Goal: Transaction & Acquisition: Purchase product/service

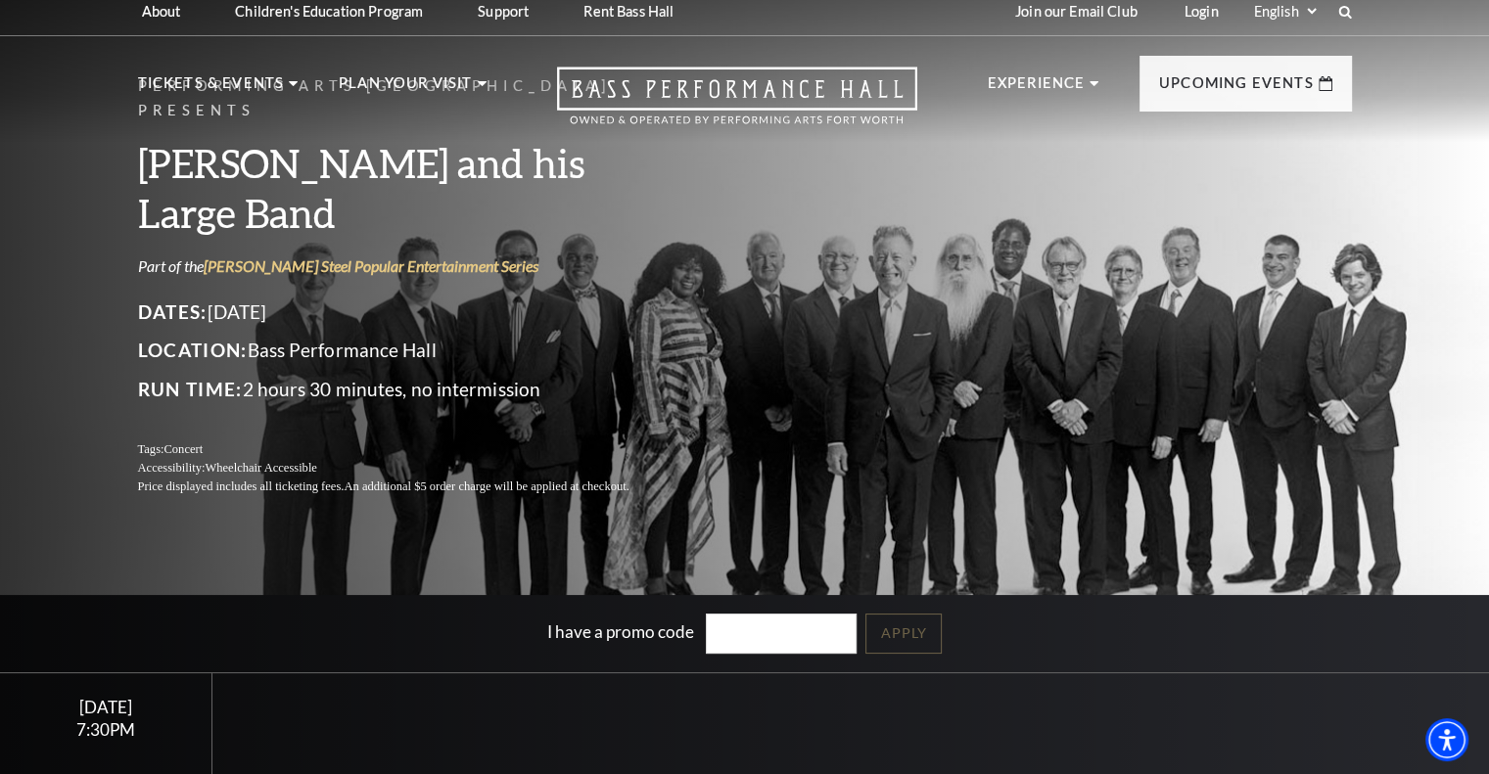
scroll to position [196, 0]
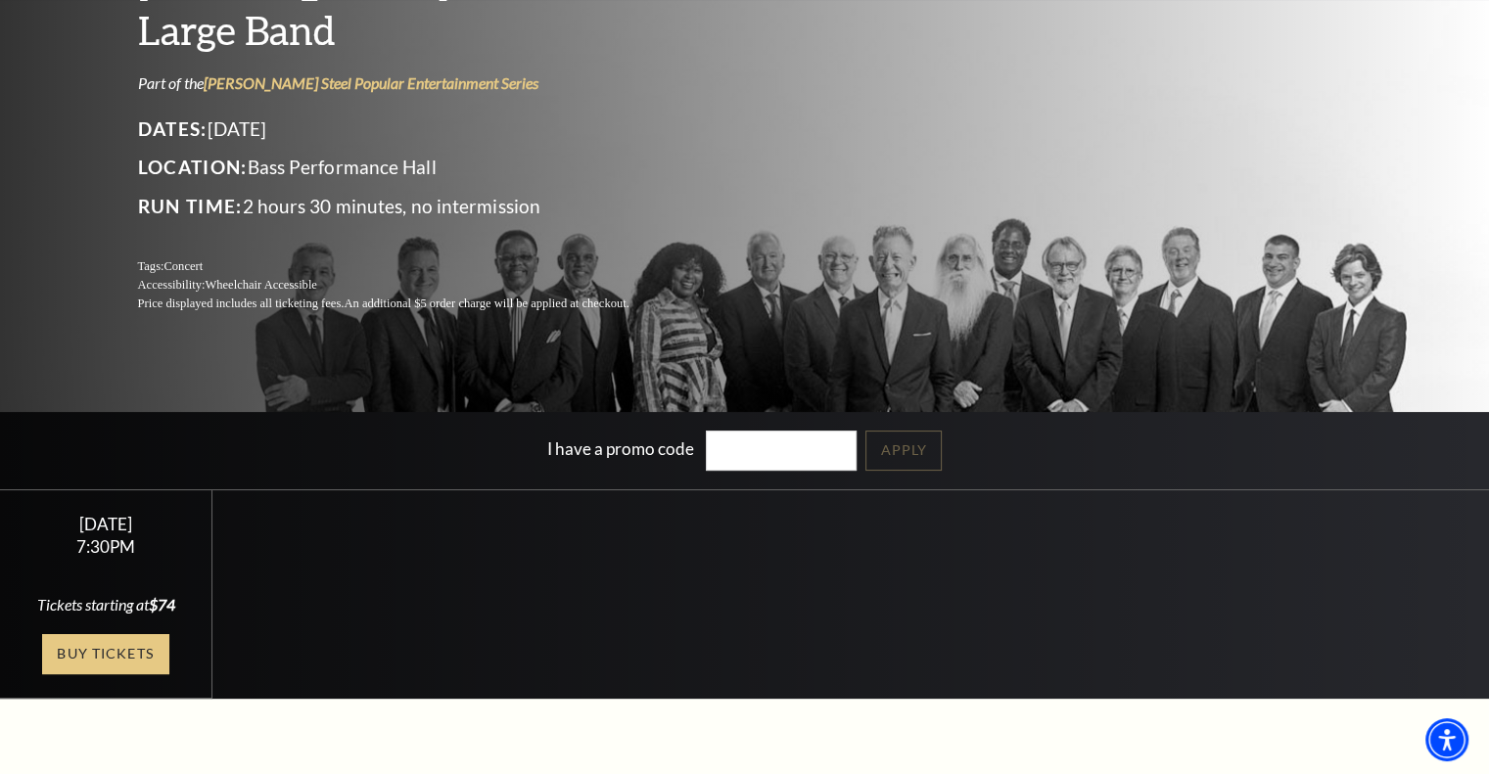
click at [77, 657] on link "Buy Tickets" at bounding box center [105, 654] width 127 height 40
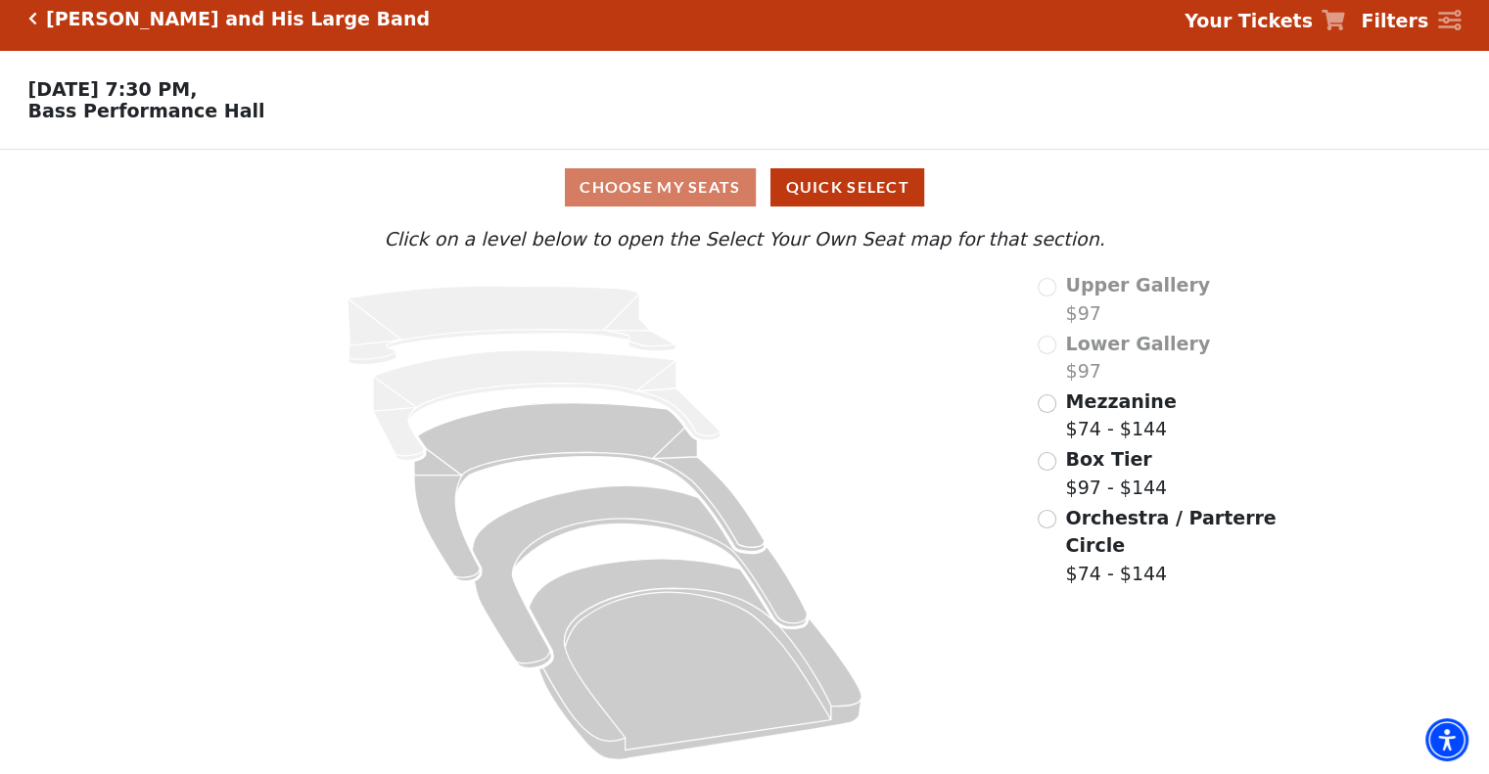
scroll to position [20, 0]
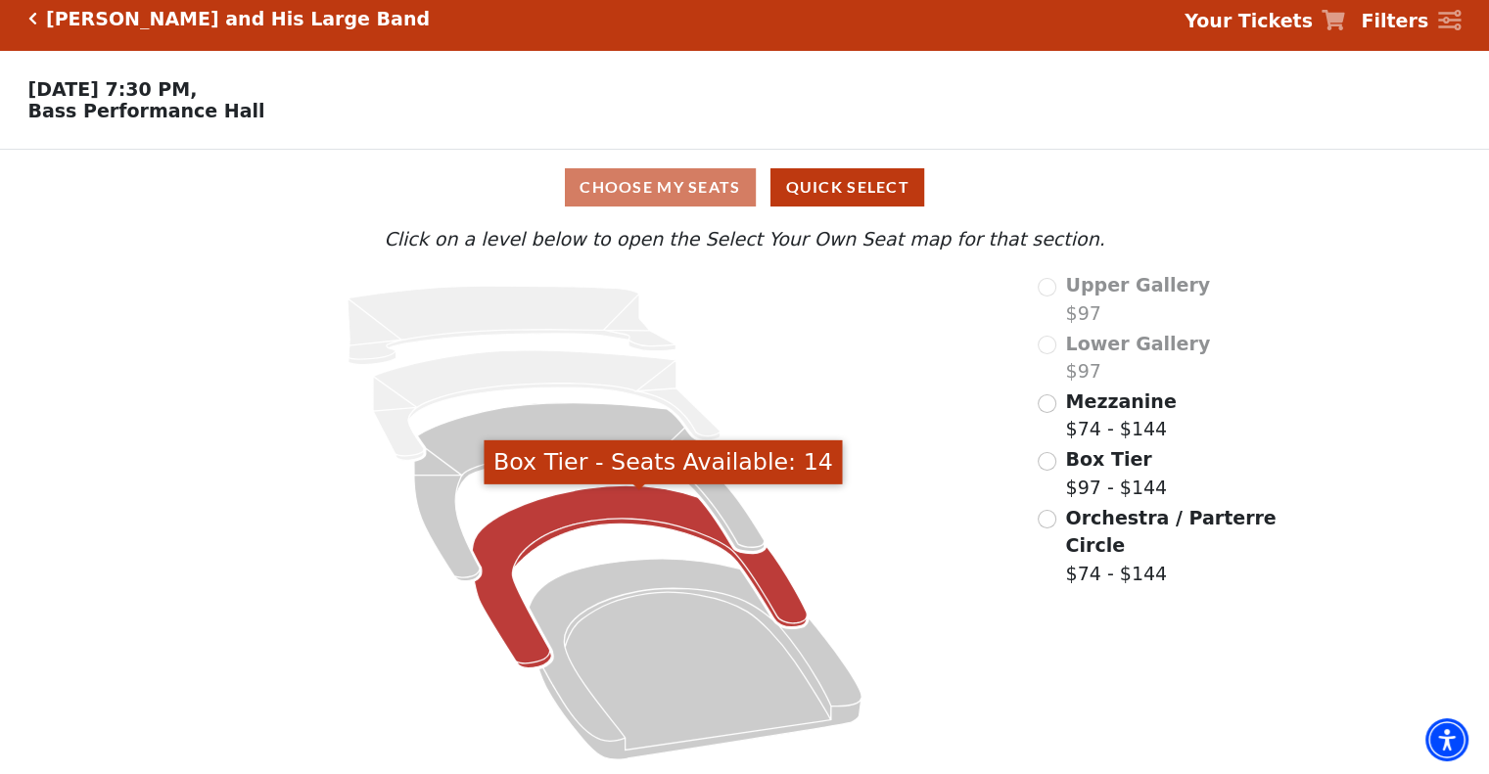
click at [591, 509] on icon "Box Tier - Seats Available: 14" at bounding box center [640, 577] width 335 height 182
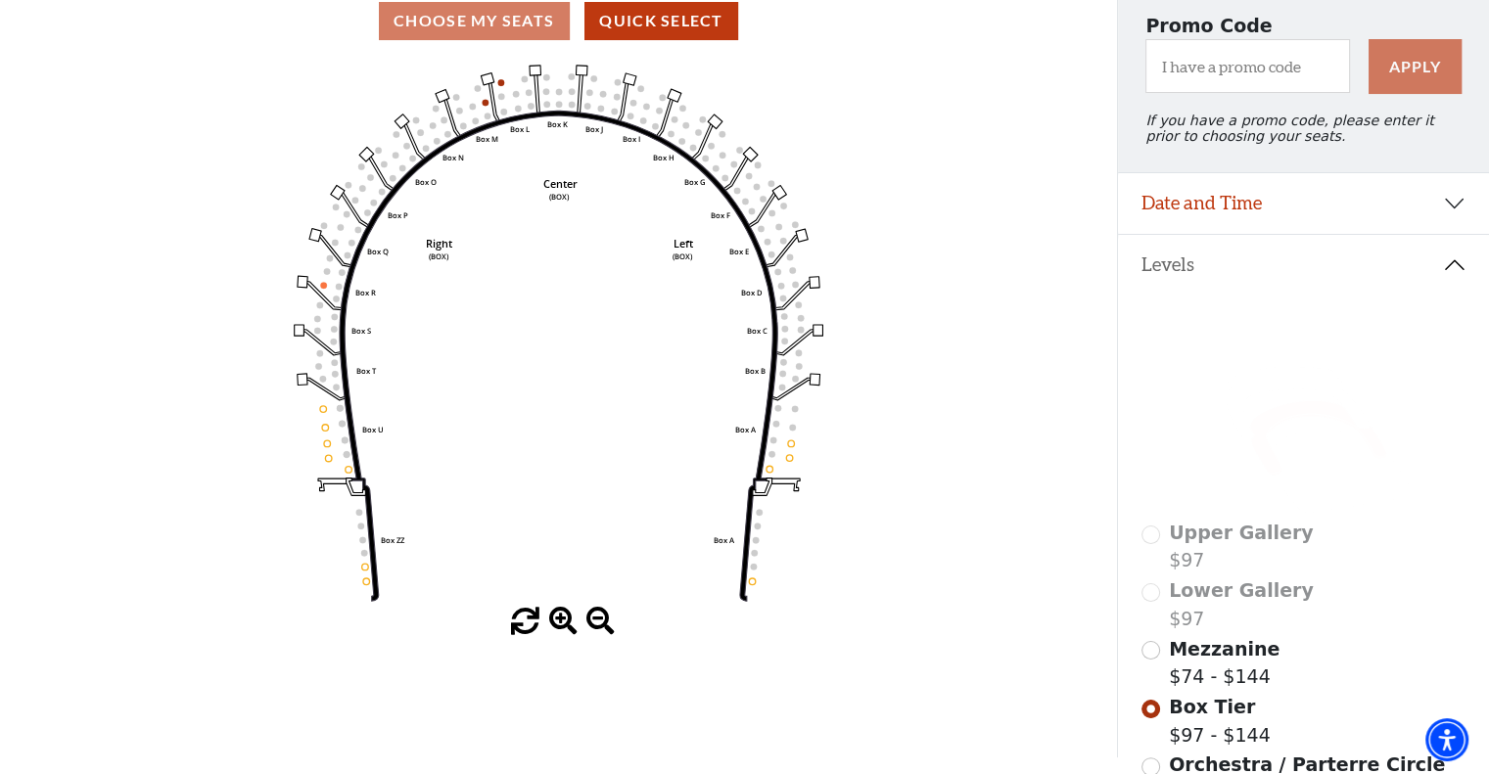
scroll to position [145, 0]
